Goal: Entertainment & Leisure: Consume media (video, audio)

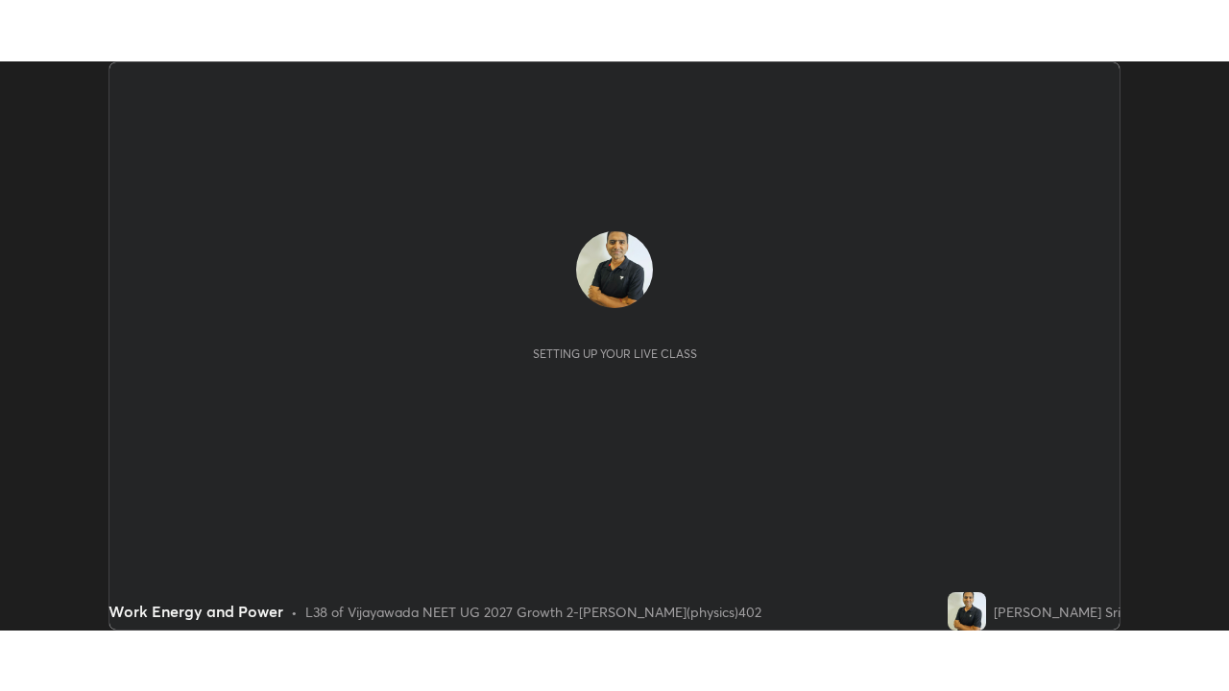
scroll to position [569, 1228]
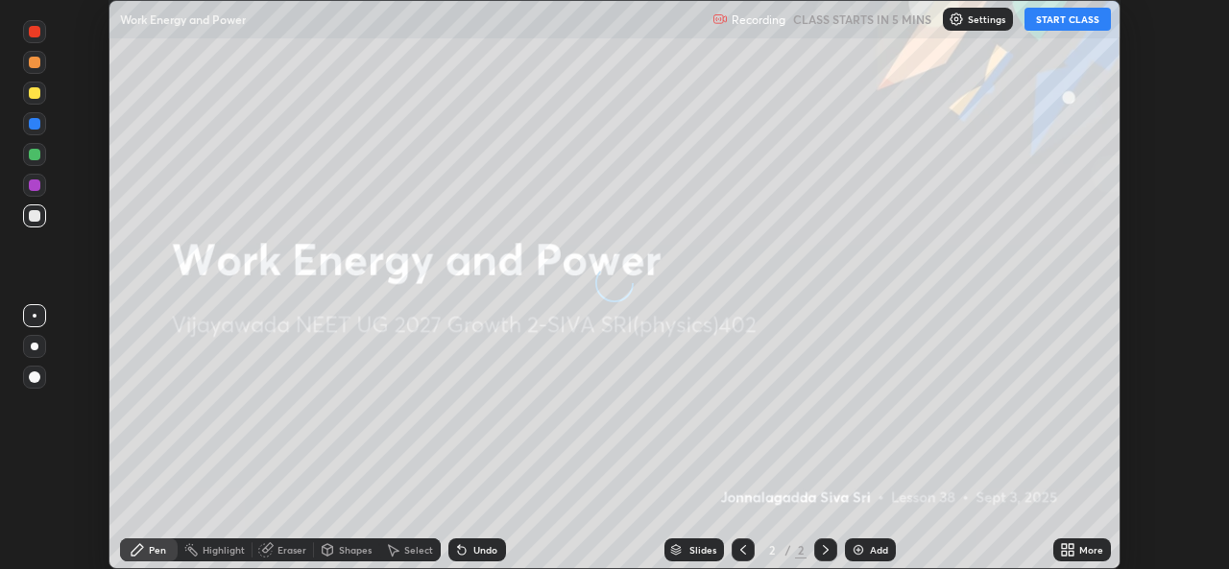
click at [1053, 19] on button "START CLASS" at bounding box center [1068, 19] width 86 height 23
click at [1066, 544] on icon at bounding box center [1067, 550] width 15 height 15
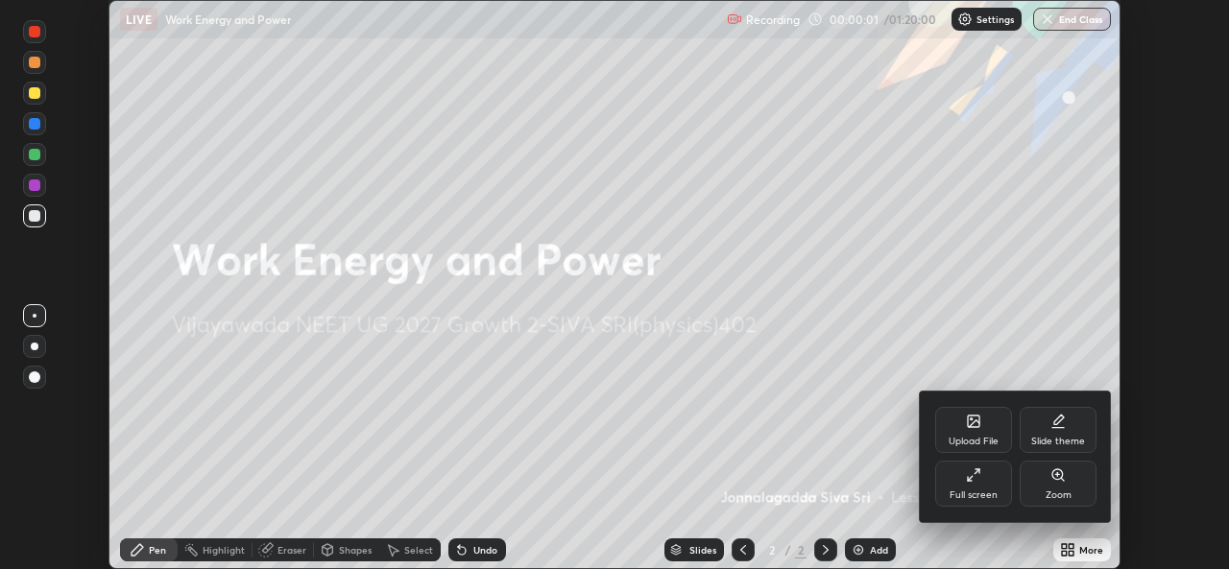
click at [998, 480] on div "Full screen" at bounding box center [973, 484] width 77 height 46
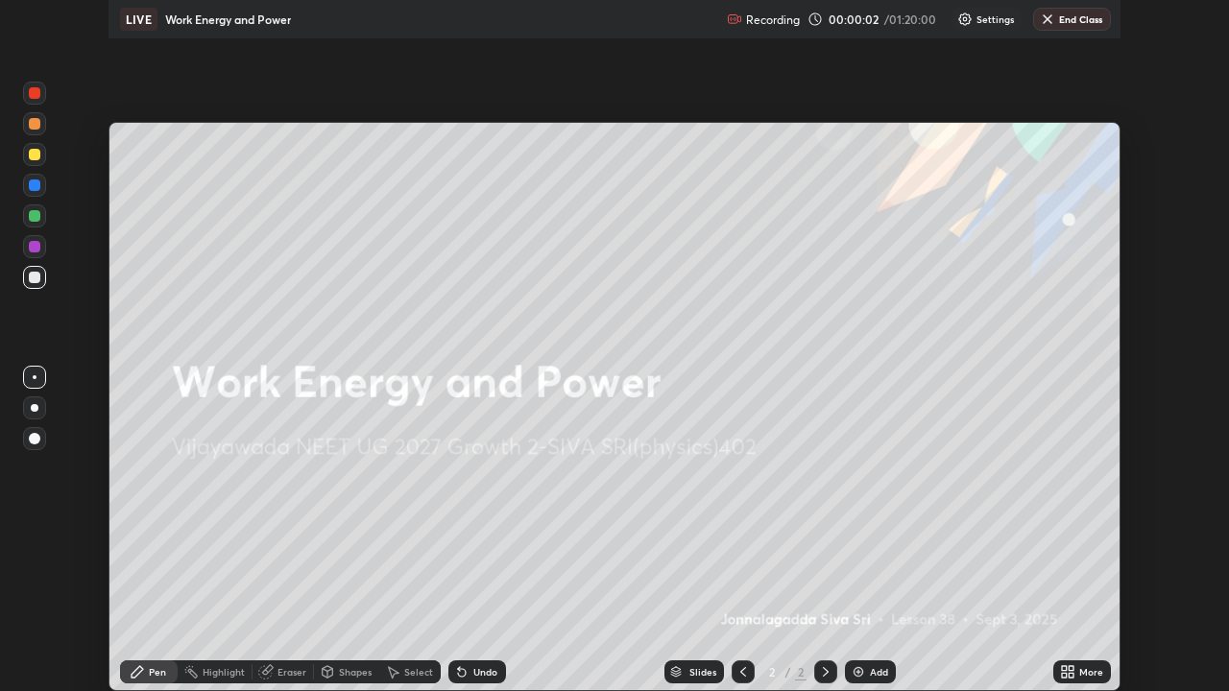
scroll to position [691, 1229]
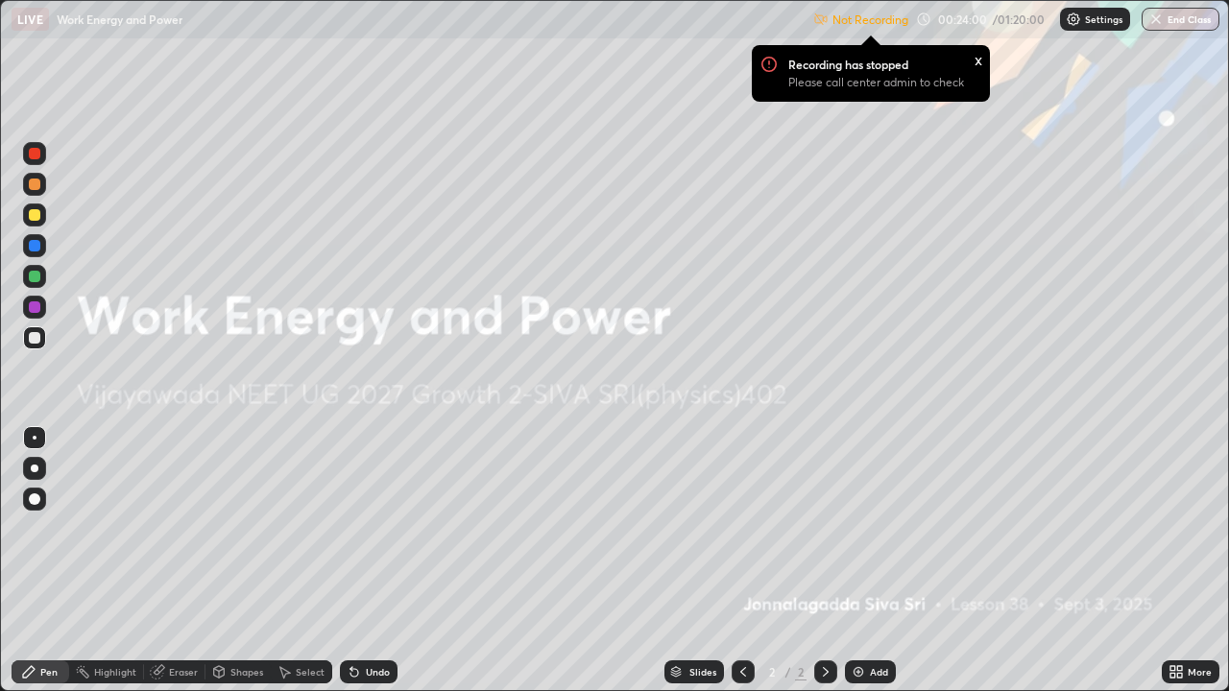
click at [858, 568] on img at bounding box center [858, 672] width 15 height 15
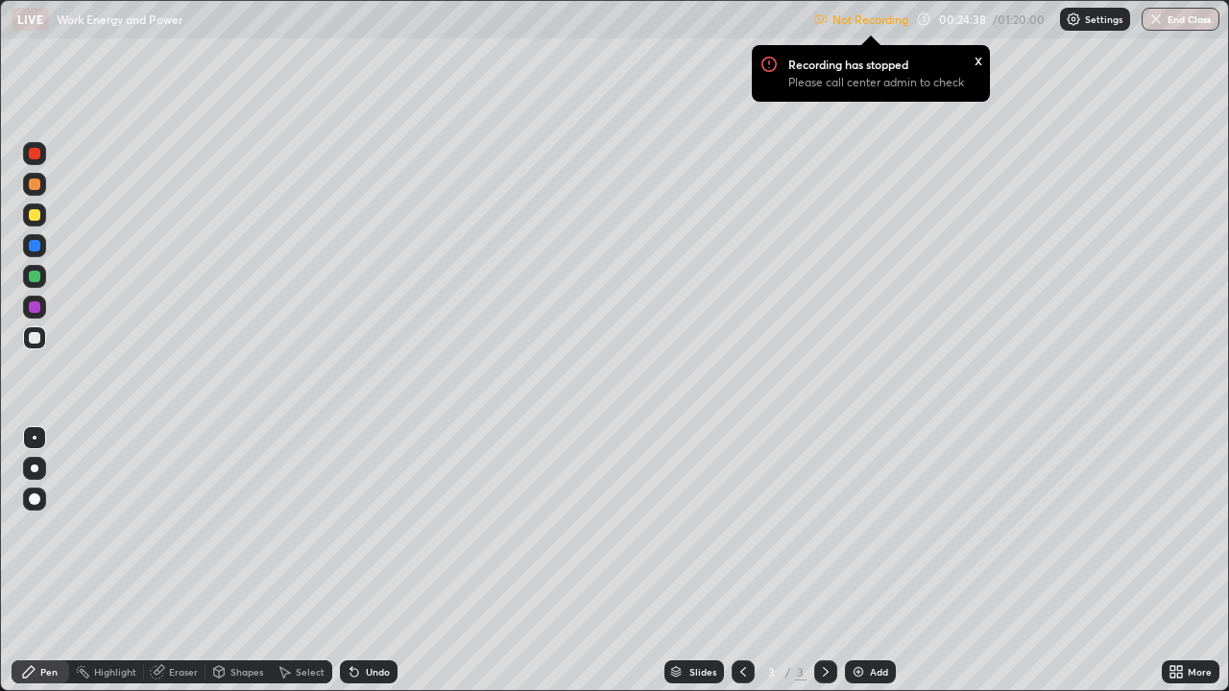
click at [1078, 20] on img at bounding box center [1073, 19] width 15 height 15
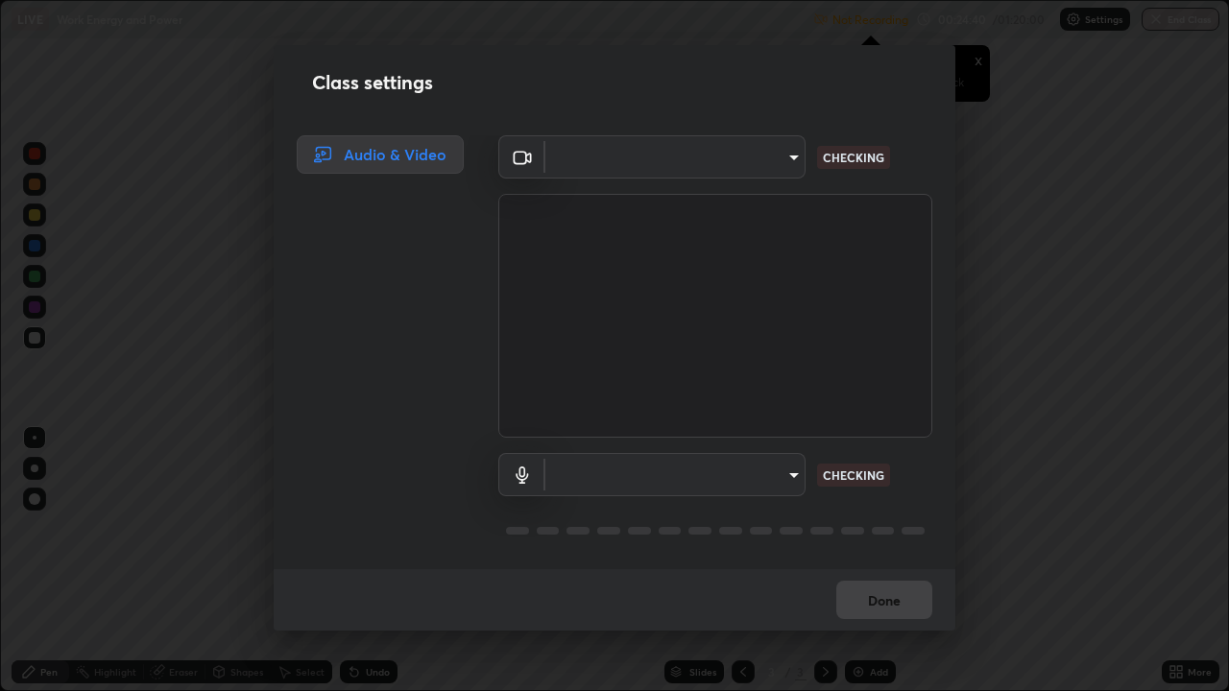
type input "03d5b1e328775286ef50ca9e691cdbc5b29e44cb463622e7fe7d5ef11c4b5cfc"
type input "communications"
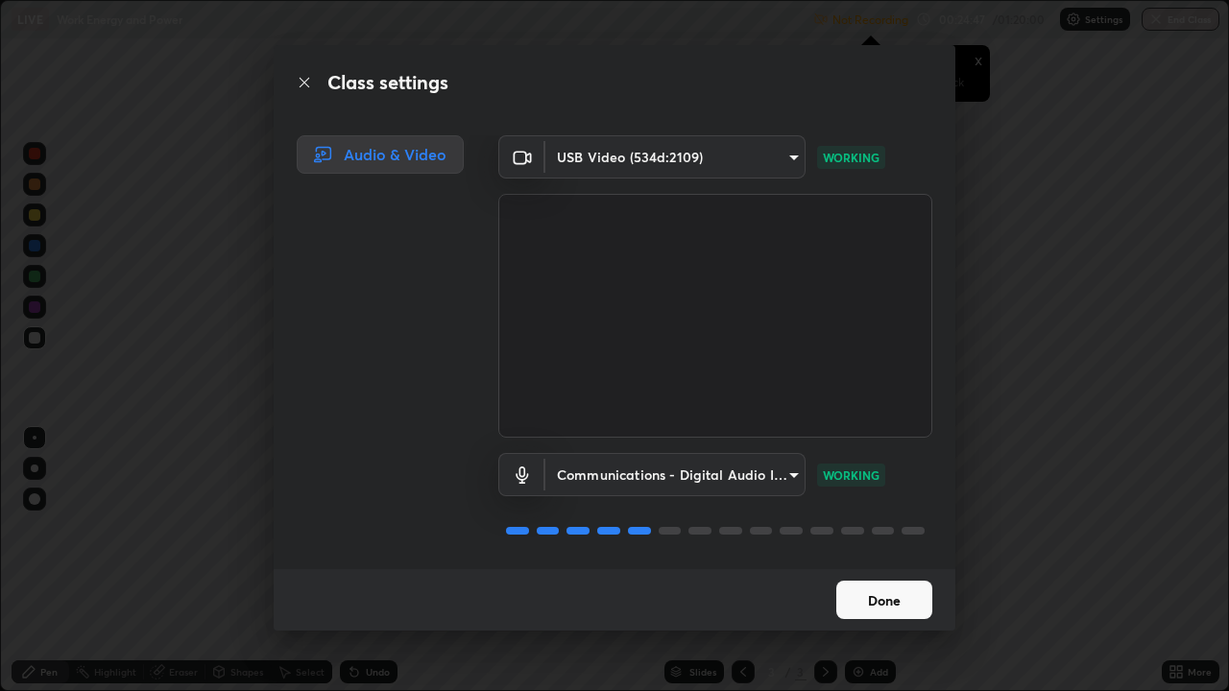
click at [873, 568] on button "Done" at bounding box center [884, 600] width 96 height 38
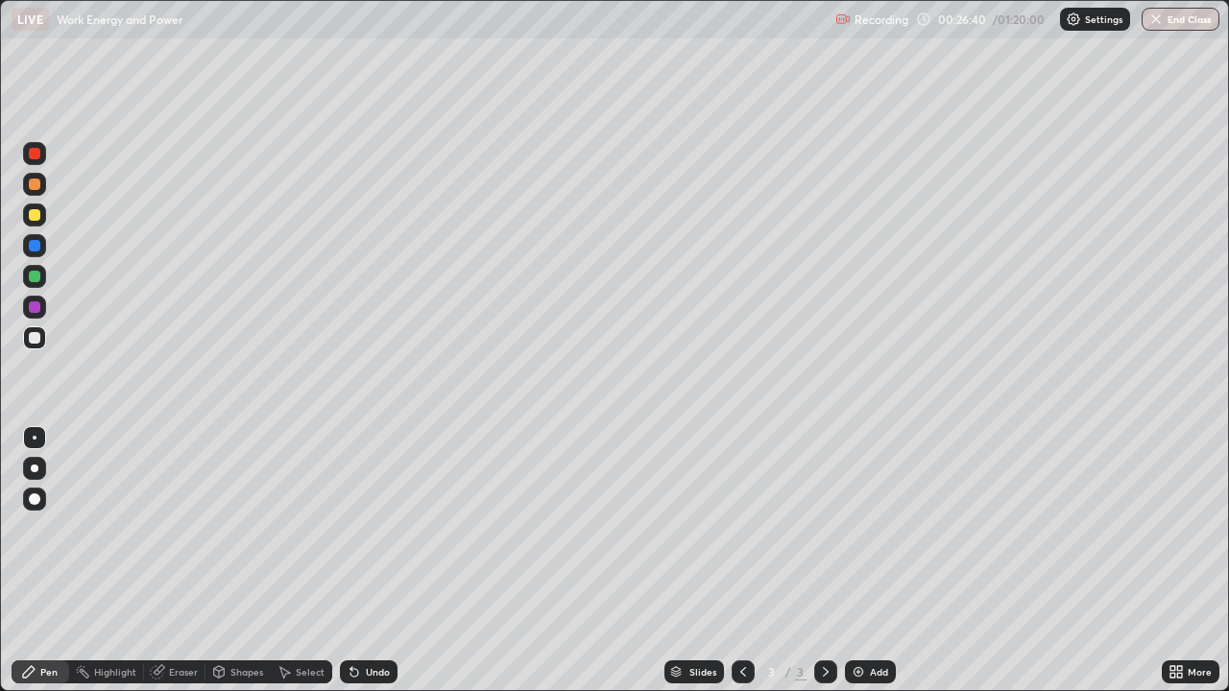
click at [858, 568] on img at bounding box center [858, 672] width 15 height 15
click at [36, 306] on div at bounding box center [35, 308] width 12 height 12
click at [163, 568] on icon at bounding box center [157, 672] width 15 height 15
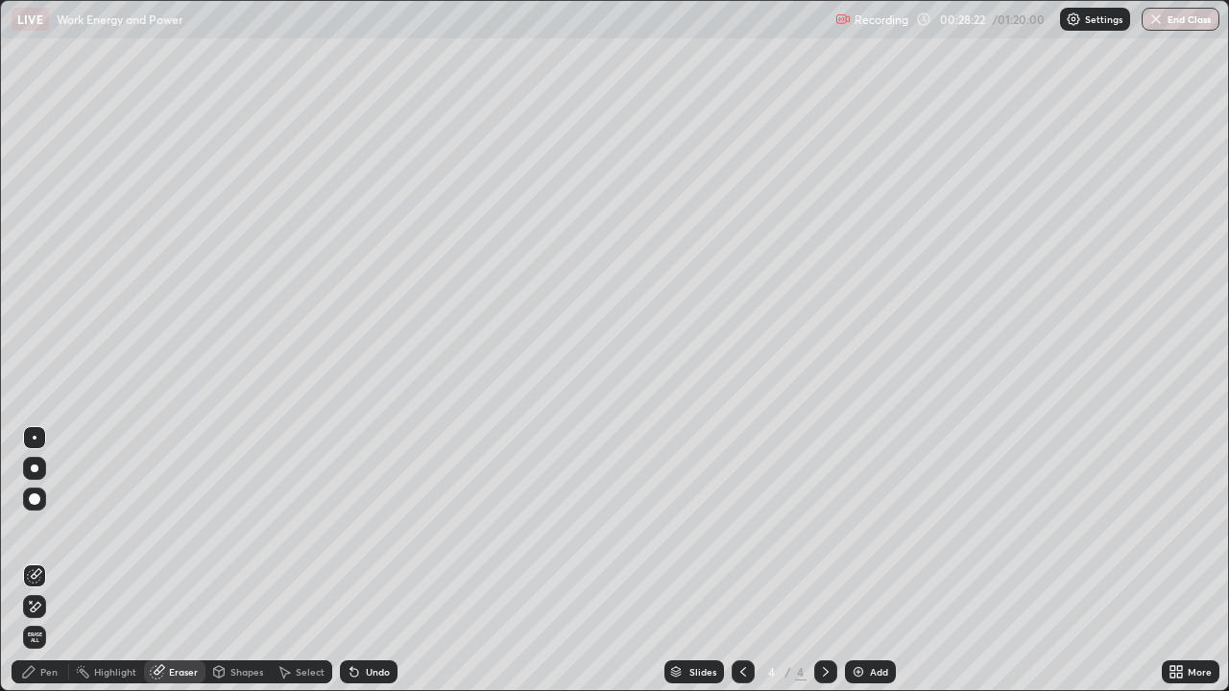
click at [54, 568] on div "Pen" at bounding box center [48, 672] width 17 height 10
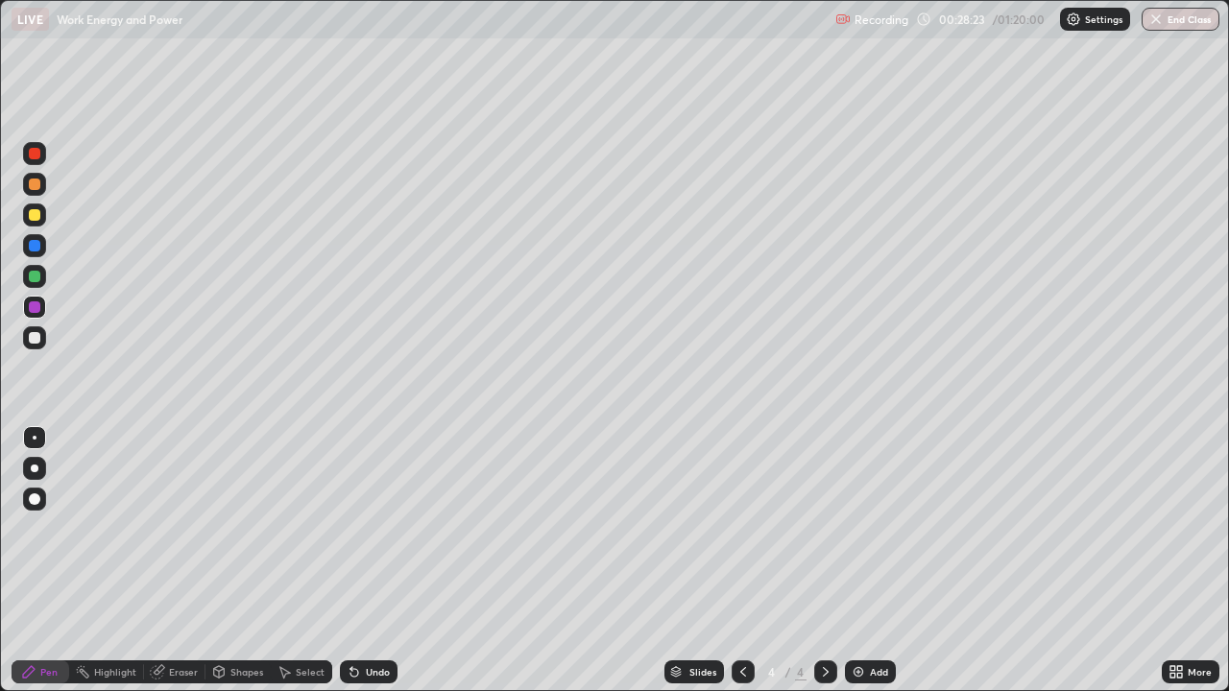
click at [35, 340] on div at bounding box center [35, 338] width 12 height 12
click at [36, 307] on div at bounding box center [35, 308] width 12 height 12
click at [38, 279] on div at bounding box center [35, 277] width 12 height 12
click at [35, 468] on div at bounding box center [35, 469] width 8 height 8
click at [864, 568] on div "Add" at bounding box center [870, 672] width 51 height 23
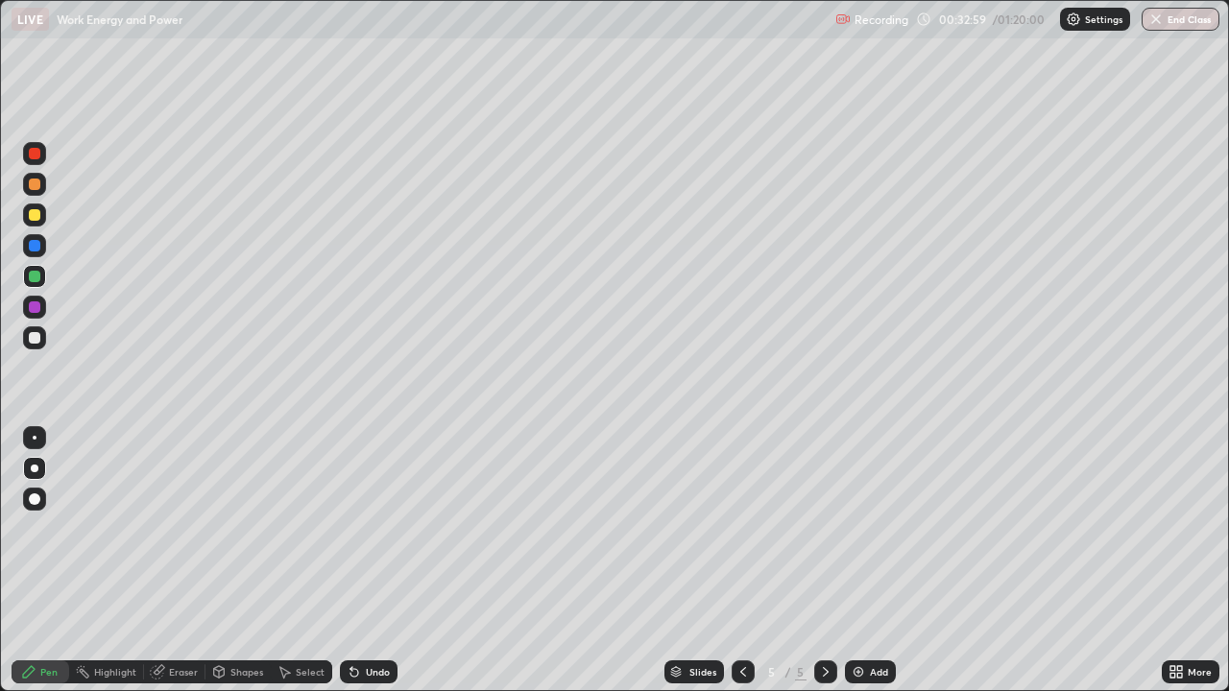
click at [38, 216] on div at bounding box center [35, 215] width 12 height 12
click at [35, 438] on div at bounding box center [35, 438] width 4 height 4
click at [32, 340] on div at bounding box center [35, 338] width 12 height 12
click at [865, 568] on div "Add" at bounding box center [870, 672] width 51 height 23
